Goal: Complete application form: Complete application form

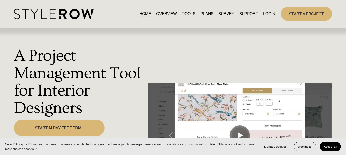
click at [0, 0] on span "FEATURED STYLEBOARD" at bounding box center [0, 0] width 0 height 0
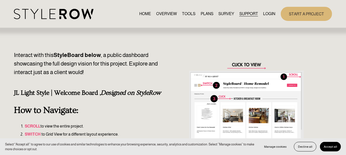
click at [223, 17] on link "SURVEY" at bounding box center [226, 13] width 16 height 7
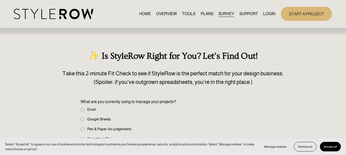
click at [207, 15] on link "PLANS" at bounding box center [206, 13] width 13 height 7
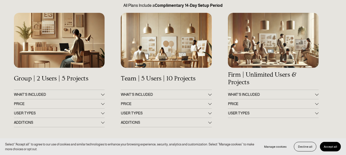
scroll to position [74, 0]
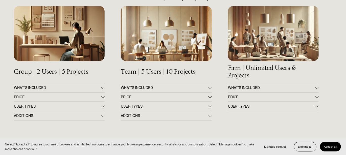
click at [102, 88] on div at bounding box center [103, 87] width 4 height 4
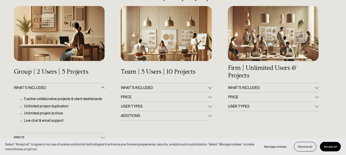
click at [209, 89] on div at bounding box center [210, 87] width 4 height 4
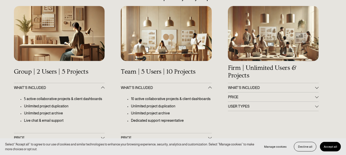
click at [315, 89] on div at bounding box center [317, 87] width 4 height 4
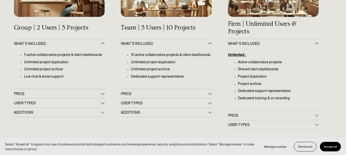
scroll to position [124, 0]
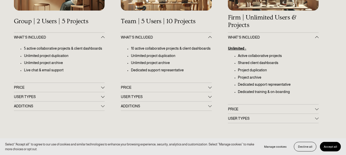
click at [213, 88] on div "Get Up & Running in 60 Minutes All Plans Include a Complimentary 14-Day Setup P…" at bounding box center [173, 122] width 346 height 391
click at [210, 88] on div at bounding box center [210, 87] width 4 height 4
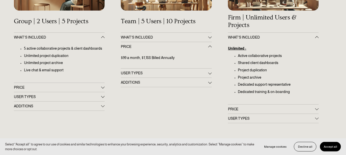
click at [102, 87] on div at bounding box center [103, 87] width 4 height 4
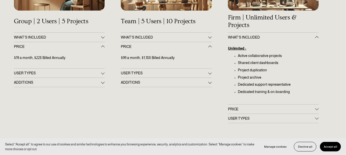
click at [316, 109] on div at bounding box center [317, 109] width 4 height 4
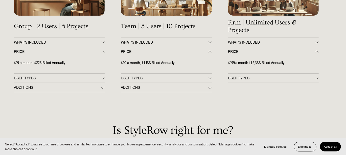
scroll to position [118, 0]
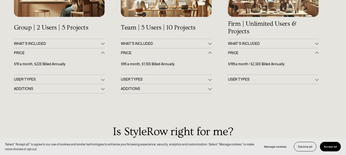
click at [309, 146] on span "Decline all" at bounding box center [305, 147] width 14 height 4
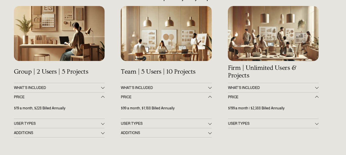
scroll to position [0, 0]
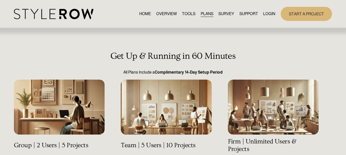
click at [161, 13] on link "OVERVIEW" at bounding box center [166, 13] width 21 height 7
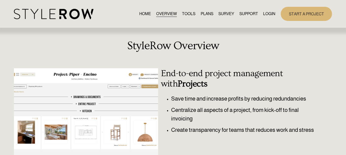
click at [186, 12] on link "TOOLS" at bounding box center [188, 13] width 13 height 7
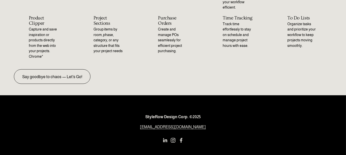
scroll to position [189, 0]
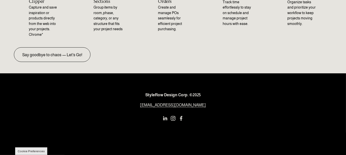
click at [172, 118] on use "Instagram" at bounding box center [173, 119] width 10 height 10
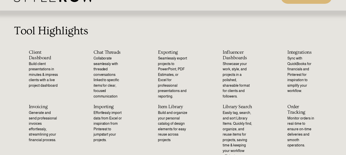
scroll to position [0, 0]
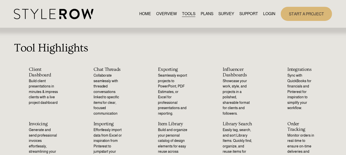
click at [141, 14] on link "HOME" at bounding box center [145, 13] width 12 height 7
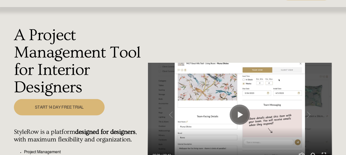
scroll to position [25, 0]
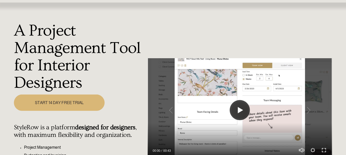
click at [237, 108] on button "Play" at bounding box center [240, 110] width 20 height 20
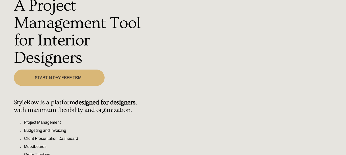
scroll to position [51, 0]
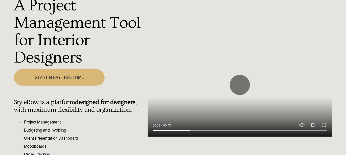
click at [322, 128] on button "Exit fullscreen Enter fullscreen" at bounding box center [324, 125] width 6 height 6
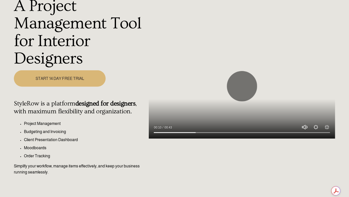
type input "24.33"
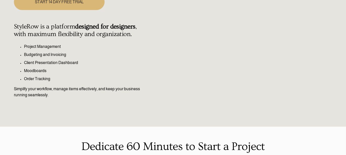
type input "100"
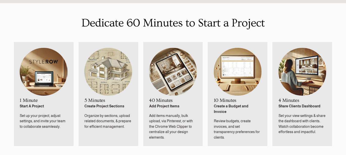
scroll to position [277, 0]
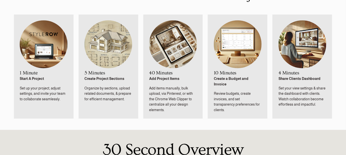
click at [53, 53] on img at bounding box center [44, 44] width 48 height 48
click at [113, 51] on img at bounding box center [108, 44] width 48 height 48
click at [172, 53] on img at bounding box center [173, 44] width 48 height 48
drag, startPoint x: 303, startPoint y: 79, endPoint x: 299, endPoint y: 75, distance: 5.4
click at [303, 79] on strong "Share Clients Dashboard" at bounding box center [299, 79] width 42 height 4
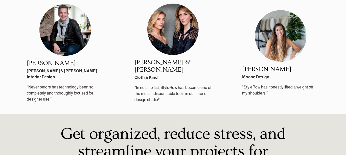
scroll to position [631, 0]
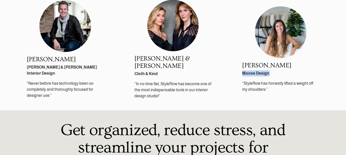
drag, startPoint x: 269, startPoint y: 73, endPoint x: 241, endPoint y: 73, distance: 28.0
click at [241, 73] on div "Katherine Cowley Moose Design “StyleRow has honestly lifted a weight off my sho…" at bounding box center [280, 77] width 103 height 31
drag, startPoint x: 276, startPoint y: 75, endPoint x: 266, endPoint y: 74, distance: 9.4
click at [275, 75] on p "Moose Design" at bounding box center [280, 73] width 77 height 6
click at [273, 75] on p "Moose Design" at bounding box center [280, 73] width 77 height 6
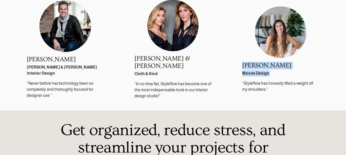
drag, startPoint x: 266, startPoint y: 73, endPoint x: 239, endPoint y: 63, distance: 28.2
click at [239, 63] on div "Katherine Cowley Moose Design “StyleRow has honestly lifted a weight off my sho…" at bounding box center [280, 77] width 103 height 31
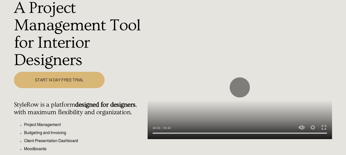
scroll to position [51, 0]
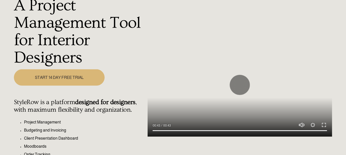
click at [66, 77] on link "START 14 DAY FREE TRIAL" at bounding box center [59, 77] width 91 height 16
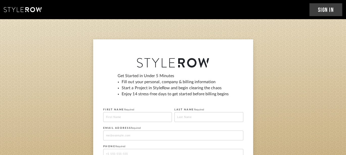
click at [117, 83] on div "Get Started in Under 5 Minutes Fill out your personal, company & billing inform…" at bounding box center [173, 87] width 140 height 28
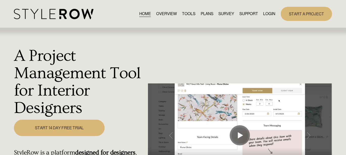
click at [204, 14] on link "PLANS" at bounding box center [206, 13] width 13 height 7
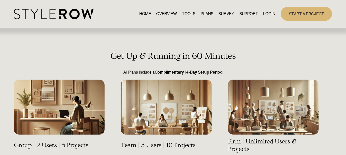
click at [190, 15] on link "TOOLS" at bounding box center [188, 13] width 13 height 7
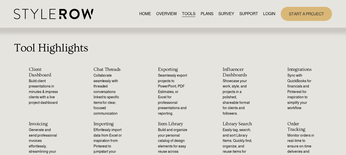
click at [37, 88] on p "Build client presentations in minutes & impress clients with a live project das…" at bounding box center [44, 92] width 30 height 27
click at [37, 97] on p "Build client presentations in minutes & impress clients with a live project das…" at bounding box center [44, 92] width 30 height 27
click at [38, 101] on p "Build client presentations in minutes & impress clients with a live project das…" at bounding box center [44, 92] width 30 height 27
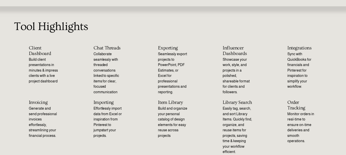
scroll to position [51, 0]
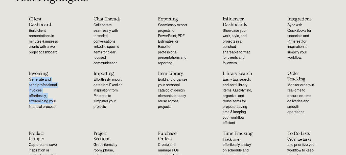
drag, startPoint x: 33, startPoint y: 83, endPoint x: 53, endPoint y: 100, distance: 26.7
click at [53, 100] on p "Generate and send professional invoices effortlessly, streamlining your financi…" at bounding box center [44, 93] width 30 height 33
click at [55, 107] on p "Generate and send professional invoices effortlessly, streamlining your financi…" at bounding box center [44, 93] width 30 height 33
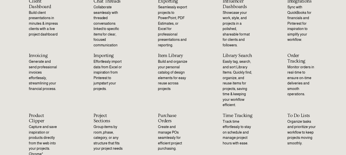
scroll to position [75, 0]
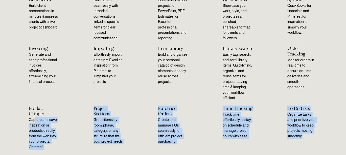
drag, startPoint x: 45, startPoint y: 123, endPoint x: 73, endPoint y: 138, distance: 31.6
click at [64, 149] on div "Product Clipper Capture and save inspiration or products directly from the web …" at bounding box center [44, 128] width 60 height 44
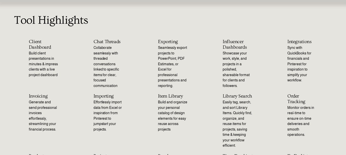
scroll to position [25, 0]
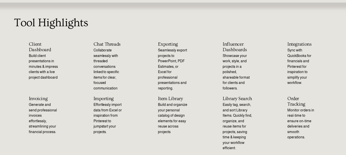
click at [133, 82] on div "Chat Threads Collaborate seamlessly with threaded conversations linked to speci…" at bounding box center [109, 66] width 60 height 49
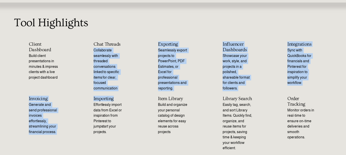
drag, startPoint x: 98, startPoint y: 62, endPoint x: 113, endPoint y: 94, distance: 35.7
click at [113, 94] on ul "Client Dashboard Build client presentations in minutes & impress clients with a…" at bounding box center [173, 121] width 346 height 159
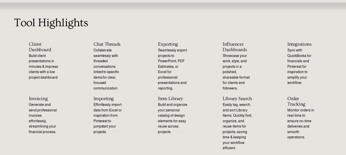
click at [132, 104] on div "Importing Effortlessly import data from Excel or inspiration from Pinterest to …" at bounding box center [109, 115] width 60 height 39
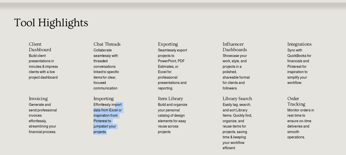
drag, startPoint x: 115, startPoint y: 106, endPoint x: 116, endPoint y: 132, distance: 25.8
click at [116, 132] on p "Effortlessly import data from Excel or inspiration from Pinterest to jumpstart …" at bounding box center [108, 118] width 30 height 33
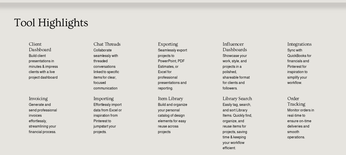
drag, startPoint x: 145, startPoint y: 51, endPoint x: 162, endPoint y: 40, distance: 20.5
click at [145, 50] on div "Exporting Seamlessly export projects to PowerPoint, PDF Estimates, or Excel for…" at bounding box center [173, 66] width 60 height 49
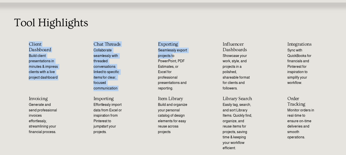
drag, startPoint x: 168, startPoint y: 41, endPoint x: 182, endPoint y: 60, distance: 22.7
click at [172, 55] on div "Tool Highlights Client Dashboard Build client presentations in minutes & impres…" at bounding box center [173, 119] width 346 height 233
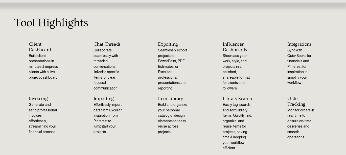
click at [182, 61] on p "Seamlessly export projects to PowerPoint, PDF Estimates, or Excel for professio…" at bounding box center [173, 69] width 30 height 43
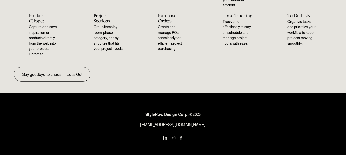
scroll to position [176, 0]
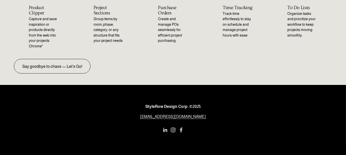
click at [59, 63] on link "Say goodbye to chaos — Let's Go!" at bounding box center [52, 66] width 77 height 14
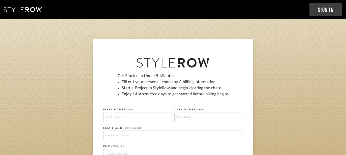
click at [22, 8] on icon at bounding box center [23, 9] width 38 height 5
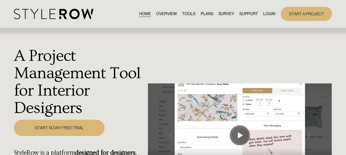
click at [319, 13] on link "START A PROJECT" at bounding box center [306, 14] width 51 height 14
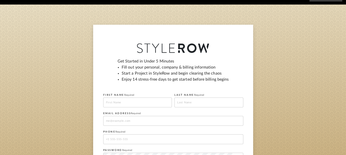
scroll to position [25, 0]
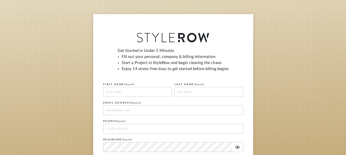
click at [116, 91] on input at bounding box center [137, 92] width 69 height 10
type input "Lacey"
type input "Adams"
type input "[EMAIL_ADDRESS][DOMAIN_NAME]"
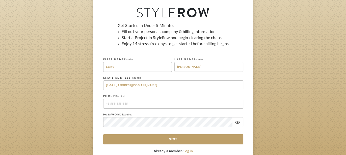
scroll to position [51, 0]
drag, startPoint x: 142, startPoint y: 100, endPoint x: 143, endPoint y: 104, distance: 4.0
click at [142, 101] on input "tel" at bounding box center [173, 104] width 140 height 10
type input "18505828505"
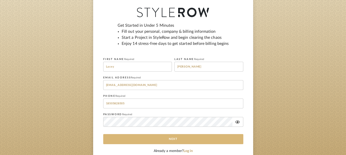
click at [171, 138] on button "Next" at bounding box center [173, 139] width 140 height 10
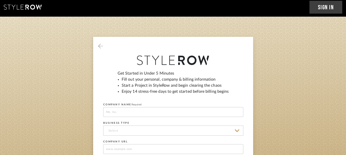
scroll to position [0, 0]
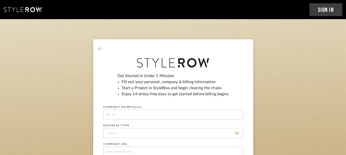
click at [133, 117] on input at bounding box center [173, 115] width 140 height 10
type input "Studio Haus, Inc."
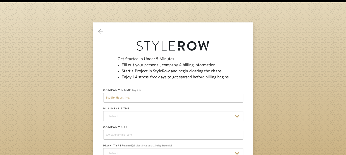
scroll to position [25, 0]
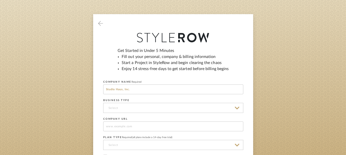
click at [121, 110] on input at bounding box center [173, 108] width 140 height 10
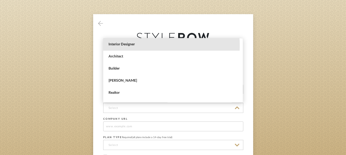
click at [146, 45] on span "Interior Designer" at bounding box center [174, 44] width 130 height 4
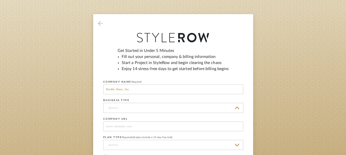
type input "Interior Designer"
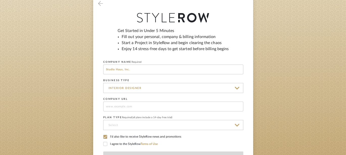
scroll to position [51, 0]
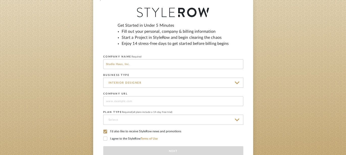
click at [143, 102] on input at bounding box center [173, 101] width 140 height 10
drag, startPoint x: 141, startPoint y: 97, endPoint x: 90, endPoint y: 95, distance: 50.8
click at [90, 95] on sign-up "Get Started in Under 5 Minutes Fill out your personal, company & billing inform…" at bounding box center [173, 88] width 346 height 198
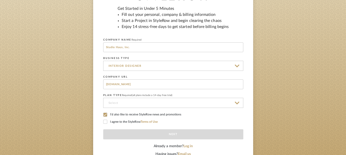
scroll to position [75, 0]
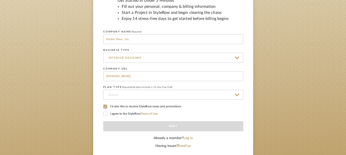
type input "www.studiohaus.org"
click at [117, 93] on input at bounding box center [173, 95] width 140 height 10
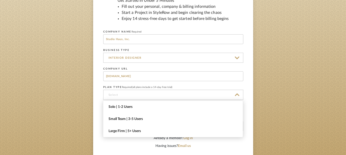
click at [138, 109] on span "Solo | 1-2 Users" at bounding box center [173, 107] width 140 height 12
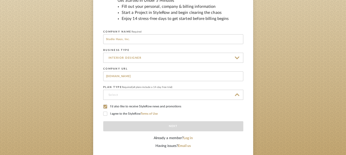
type input "Solo | 1-2 Users"
click at [105, 113] on icon at bounding box center [105, 114] width 3 height 3
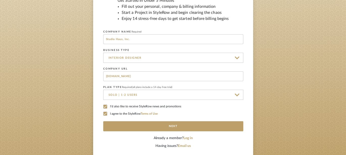
click at [105, 105] on icon at bounding box center [106, 107] width 4 height 4
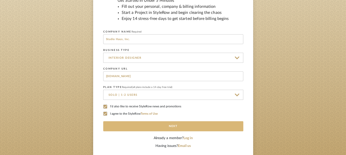
click at [163, 126] on button "Next" at bounding box center [173, 126] width 140 height 10
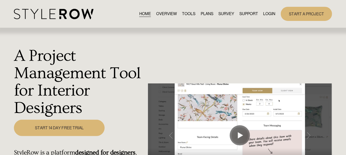
click at [0, 0] on link "RESOURCE CENTER" at bounding box center [0, 0] width 0 height 0
click at [188, 14] on link "TOOLS" at bounding box center [188, 13] width 13 height 7
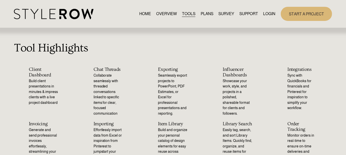
click at [246, 14] on span "SUPPORT" at bounding box center [248, 14] width 19 height 6
click at [0, 0] on span "QUESTIONS" at bounding box center [0, 0] width 0 height 0
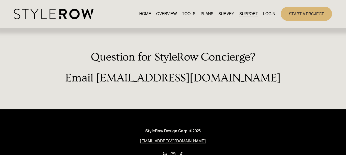
click at [0, 0] on span "FEATURED STYLEBOARD" at bounding box center [0, 0] width 0 height 0
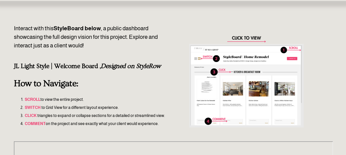
scroll to position [23, 0]
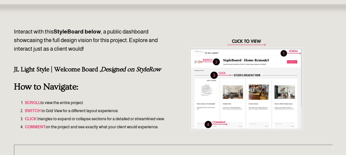
click at [242, 40] on div at bounding box center [246, 85] width 115 height 114
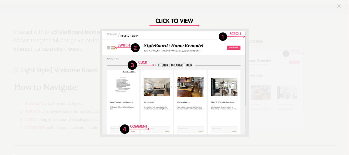
click at [238, 36] on img "Image" at bounding box center [174, 77] width 149 height 149
click at [232, 86] on img "Image" at bounding box center [174, 77] width 149 height 149
click at [284, 17] on div "Image" at bounding box center [175, 77] width 336 height 149
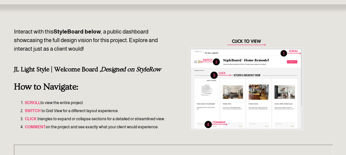
drag, startPoint x: 210, startPoint y: 25, endPoint x: 200, endPoint y: 22, distance: 10.9
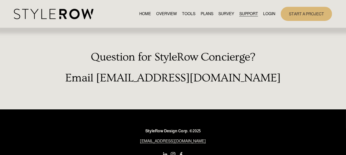
click at [0, 0] on link "RESOURCE CENTER" at bounding box center [0, 0] width 0 height 0
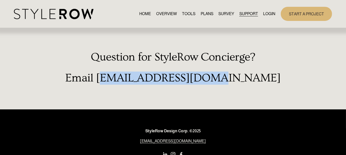
drag, startPoint x: 135, startPoint y: 79, endPoint x: 252, endPoint y: 82, distance: 117.0
click at [252, 82] on h2 "Email [EMAIL_ADDRESS][DOMAIN_NAME]" at bounding box center [173, 78] width 318 height 13
click at [143, 77] on h2 "Email [EMAIL_ADDRESS][DOMAIN_NAME]" at bounding box center [173, 78] width 318 height 13
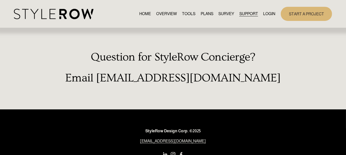
click at [132, 80] on h2 "Email [EMAIL_ADDRESS][DOMAIN_NAME]" at bounding box center [173, 78] width 318 height 13
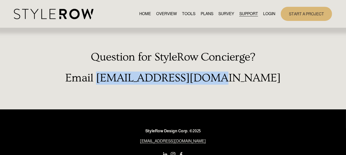
drag, startPoint x: 133, startPoint y: 78, endPoint x: 249, endPoint y: 82, distance: 115.7
click at [249, 82] on h2 "Email support@stylerow.com" at bounding box center [173, 78] width 318 height 13
copy h2 "[EMAIL_ADDRESS][DOMAIN_NAME]"
click at [268, 13] on link "LOGIN" at bounding box center [269, 13] width 12 height 7
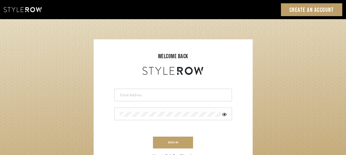
type input "Lacey@studiohaus.org"
click at [309, 8] on link "Create an Account" at bounding box center [312, 9] width 62 height 13
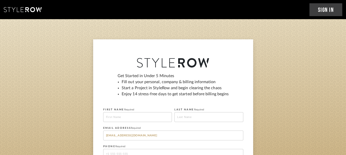
click at [31, 9] on icon at bounding box center [23, 9] width 38 height 5
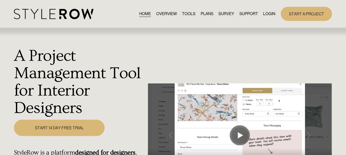
click at [0, 0] on span "QUESTIONS" at bounding box center [0, 0] width 0 height 0
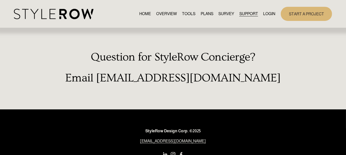
click at [145, 14] on link "HOME" at bounding box center [145, 13] width 12 height 7
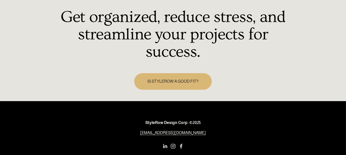
scroll to position [758, 0]
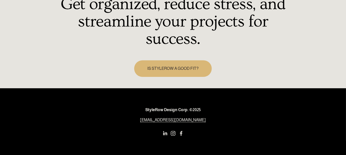
click at [166, 67] on link "IS STYLEROW A GOOD FIT?" at bounding box center [173, 68] width 78 height 16
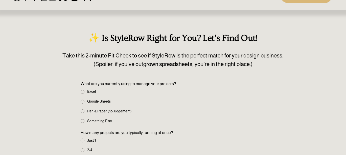
scroll to position [25, 0]
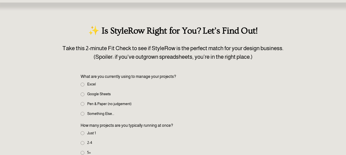
drag, startPoint x: 85, startPoint y: 85, endPoint x: 86, endPoint y: 90, distance: 5.2
click at [85, 86] on label "Excel" at bounding box center [89, 85] width 16 height 6
click at [84, 86] on input "Excel" at bounding box center [83, 85] width 4 height 4
radio input "true"
click at [87, 94] on label "Google Sheets" at bounding box center [96, 95] width 31 height 6
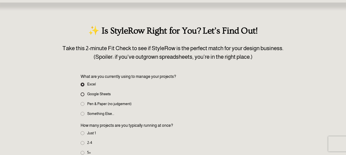
click at [84, 94] on input "Google Sheets" at bounding box center [83, 95] width 4 height 4
radio input "true"
click at [87, 85] on label "Excel" at bounding box center [89, 85] width 16 height 6
click at [84, 85] on input "Excel" at bounding box center [83, 85] width 4 height 4
radio input "true"
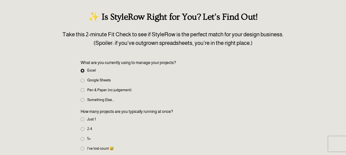
scroll to position [75, 0]
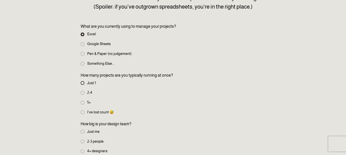
click at [84, 81] on input "Just 1" at bounding box center [83, 83] width 4 height 4
radio input "true"
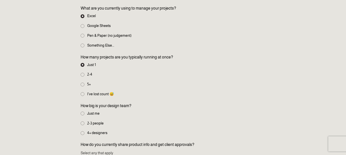
scroll to position [101, 0]
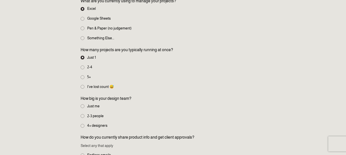
click at [88, 105] on label "Just me" at bounding box center [91, 107] width 20 height 6
click at [84, 105] on input "Just me" at bounding box center [83, 107] width 4 height 4
radio input "true"
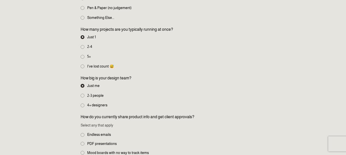
scroll to position [152, 0]
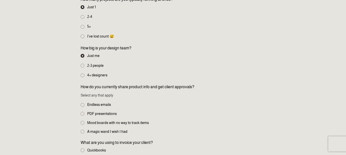
click at [87, 104] on span "Endless emails" at bounding box center [99, 105] width 24 height 6
click at [84, 104] on input "Endless emails" at bounding box center [83, 105] width 4 height 4
checkbox input "true"
click at [86, 112] on label "PDF presentations" at bounding box center [99, 114] width 37 height 6
click at [84, 112] on input "PDF presentations" at bounding box center [83, 114] width 4 height 4
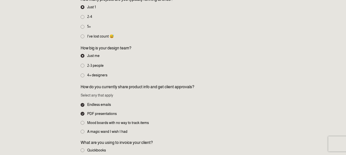
checkbox input "true"
click at [85, 122] on label "Mood boards with no way to track items" at bounding box center [115, 123] width 69 height 6
click at [84, 122] on input "Mood boards with no way to track items" at bounding box center [83, 123] width 4 height 4
checkbox input "true"
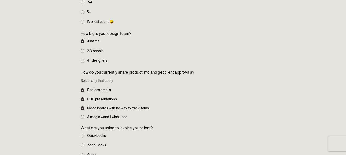
scroll to position [202, 0]
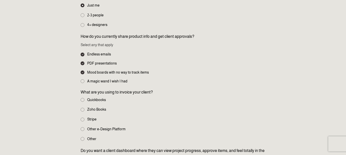
click at [91, 100] on label "Quickbooks" at bounding box center [94, 100] width 26 height 6
click at [84, 100] on input "Quickbooks" at bounding box center [83, 100] width 4 height 4
radio input "true"
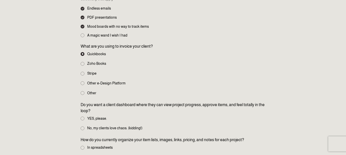
scroll to position [253, 0]
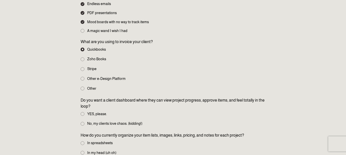
click at [89, 115] on label "YES, please." at bounding box center [94, 115] width 27 height 6
click at [84, 115] on input "YES, please." at bounding box center [83, 114] width 4 height 4
radio input "true"
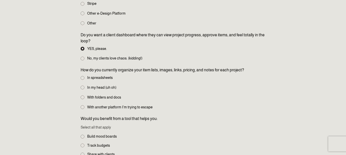
scroll to position [328, 0]
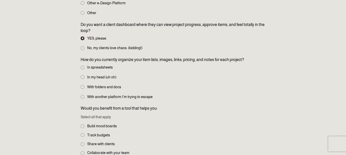
click at [89, 98] on label "With another platform I’m trying to escape" at bounding box center [117, 97] width 73 height 6
click at [84, 98] on input "With another platform I’m trying to escape" at bounding box center [83, 97] width 4 height 4
radio input "true"
click at [89, 124] on span "Build mood boards" at bounding box center [102, 127] width 30 height 6
click at [84, 125] on input "Build mood boards" at bounding box center [83, 127] width 4 height 4
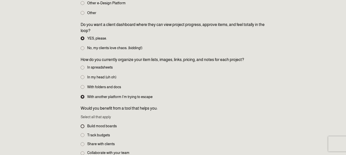
checkbox input "true"
click at [87, 137] on span "Track budgets" at bounding box center [98, 136] width 23 height 6
click at [84, 137] on input "Track budgets" at bounding box center [83, 136] width 4 height 4
checkbox input "true"
click at [85, 147] on fieldset "Would you benefit from a tool that helps you: Select all that apply Build mood …" at bounding box center [173, 145] width 184 height 78
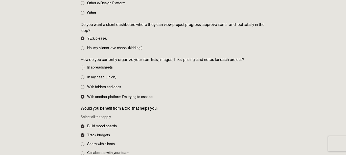
scroll to position [354, 0]
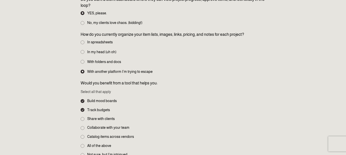
click at [90, 120] on span "Share with clients" at bounding box center [101, 120] width 28 height 6
click at [84, 120] on input "Share with clients" at bounding box center [83, 119] width 4 height 4
checkbox input "true"
drag, startPoint x: 83, startPoint y: 126, endPoint x: 82, endPoint y: 134, distance: 8.1
click at [83, 127] on input "Collaborate with your team" at bounding box center [83, 129] width 4 height 4
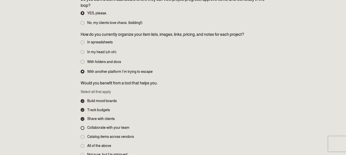
checkbox input "true"
click at [82, 138] on input "Catalog items across vendors" at bounding box center [83, 137] width 4 height 4
checkbox input "true"
click at [82, 145] on input "All of the above" at bounding box center [83, 146] width 4 height 4
checkbox input "true"
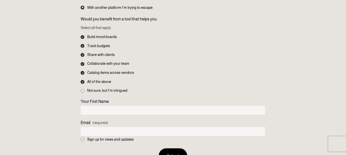
scroll to position [429, 0]
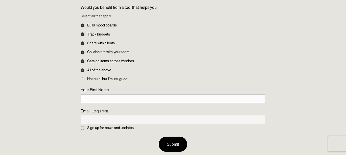
click at [96, 99] on input "Your First Name" at bounding box center [173, 98] width 184 height 9
type input "Lacey"
type input "[EMAIL_ADDRESS][DOMAIN_NAME]"
click at [82, 128] on input "Sign up for news and updates" at bounding box center [83, 129] width 4 height 4
drag, startPoint x: 83, startPoint y: 128, endPoint x: 151, endPoint y: 133, distance: 68.3
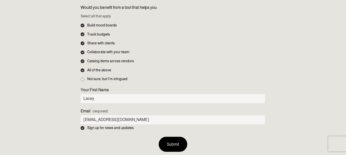
click at [83, 128] on input "Sign up for news and updates" at bounding box center [83, 129] width 4 height 4
checkbox input "false"
click at [175, 144] on button "Submit Submit" at bounding box center [173, 144] width 29 height 15
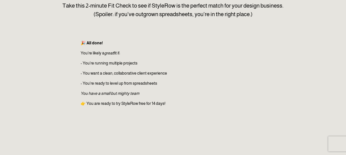
scroll to position [66, 0]
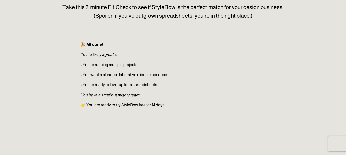
drag, startPoint x: 200, startPoint y: 125, endPoint x: 204, endPoint y: 126, distance: 3.4
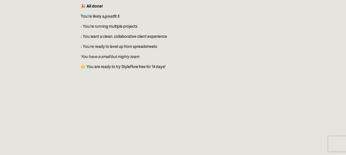
scroll to position [117, 0]
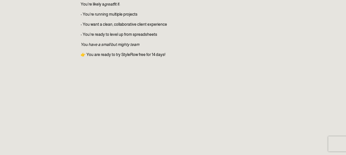
drag, startPoint x: 257, startPoint y: 79, endPoint x: 232, endPoint y: 48, distance: 39.4
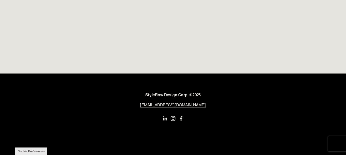
scroll to position [531, 0]
click at [163, 118] on use "LinkedIn" at bounding box center [165, 118] width 4 height 4
click at [182, 116] on use "Facebook" at bounding box center [181, 119] width 10 height 10
